Goal: Navigation & Orientation: Go to known website

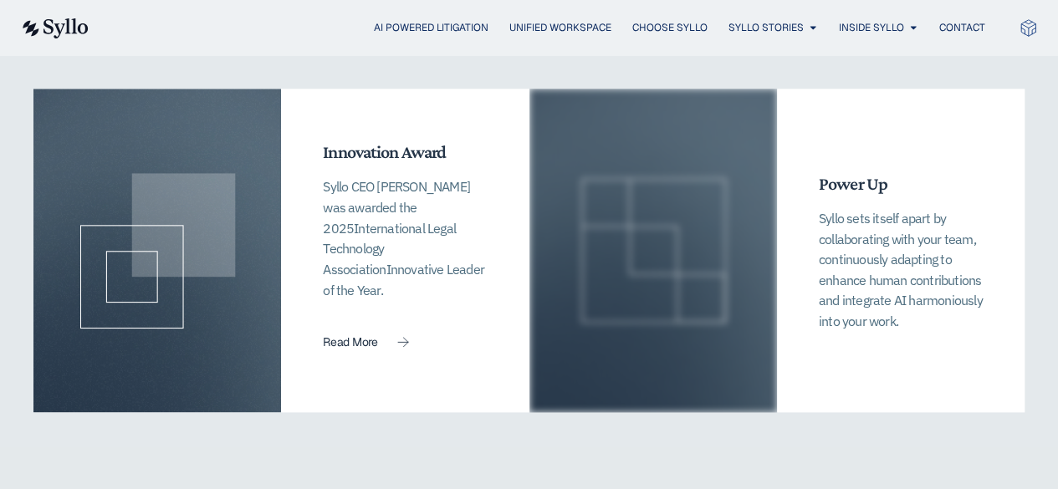
scroll to position [4015, 0]
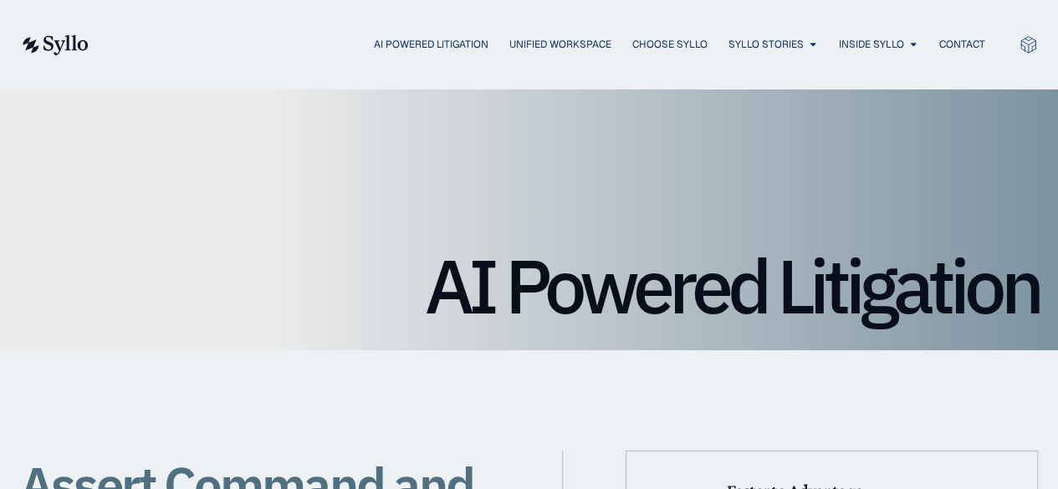
click at [63, 42] on img at bounding box center [54, 45] width 69 height 20
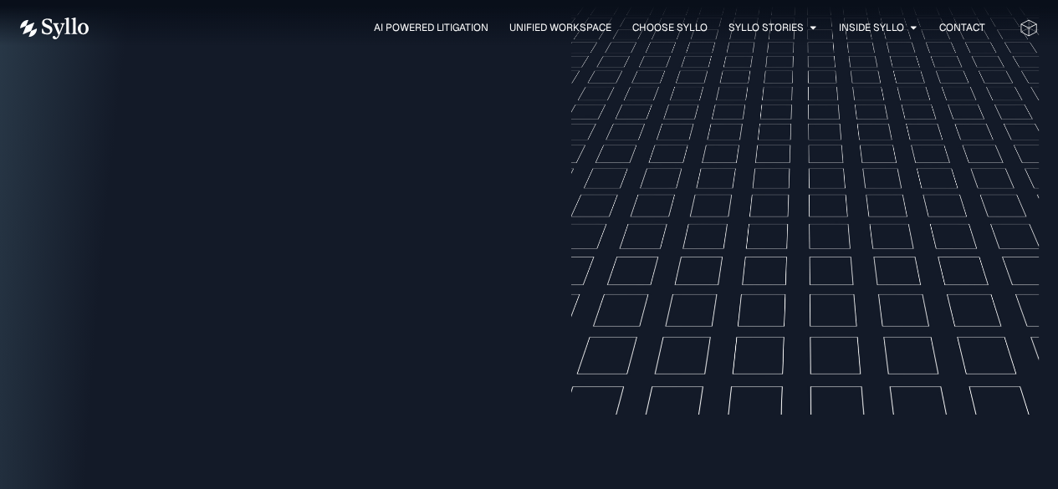
scroll to position [2008, 0]
